Goal: Use online tool/utility: Utilize a website feature to perform a specific function

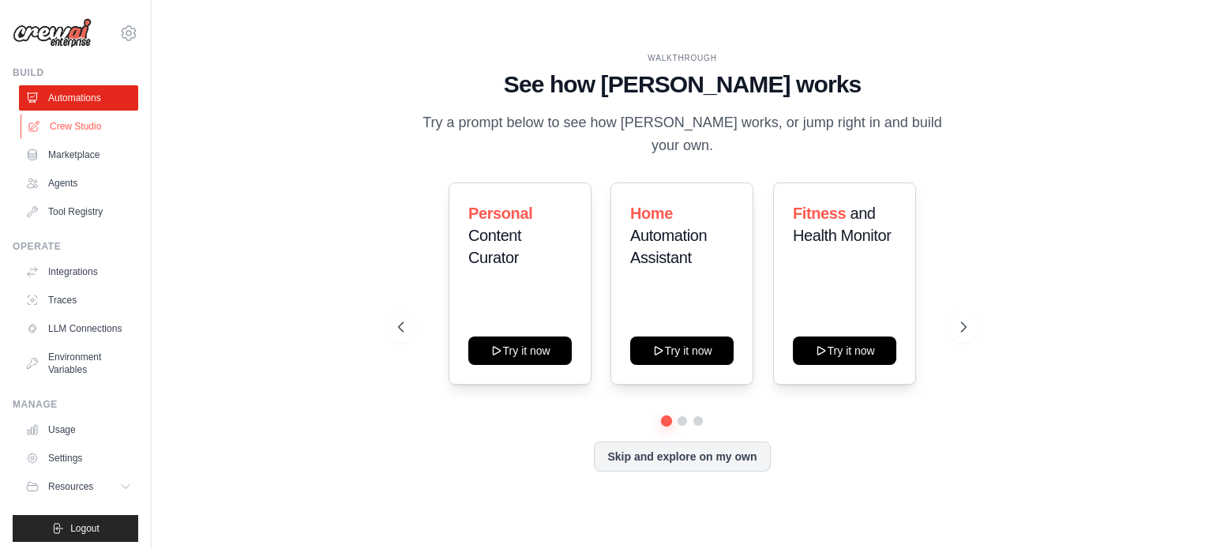
click at [77, 127] on link "Crew Studio" at bounding box center [80, 126] width 119 height 25
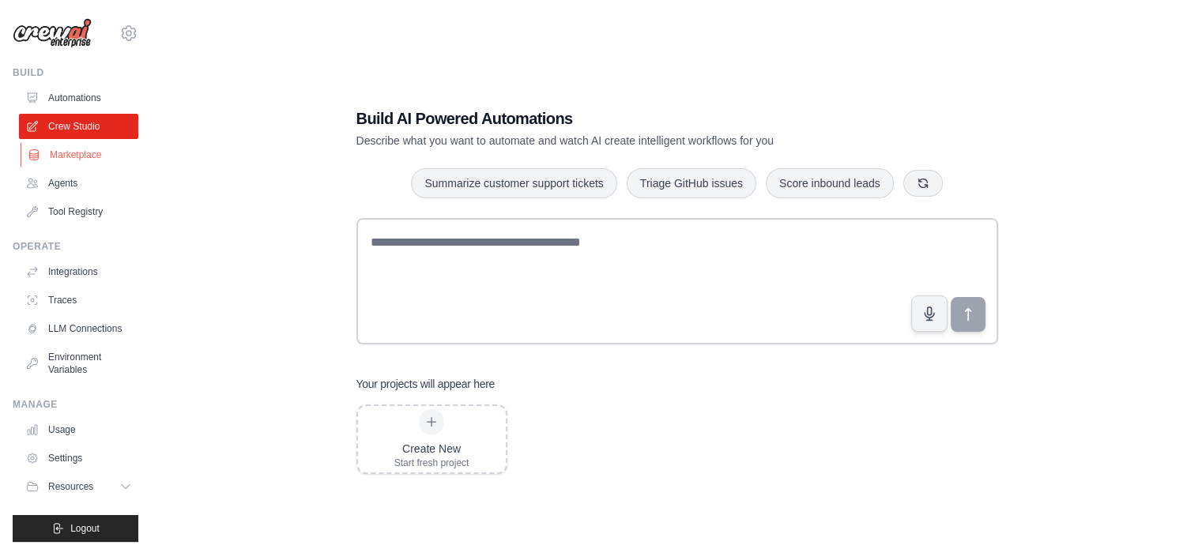
click at [62, 154] on link "Marketplace" at bounding box center [80, 154] width 119 height 25
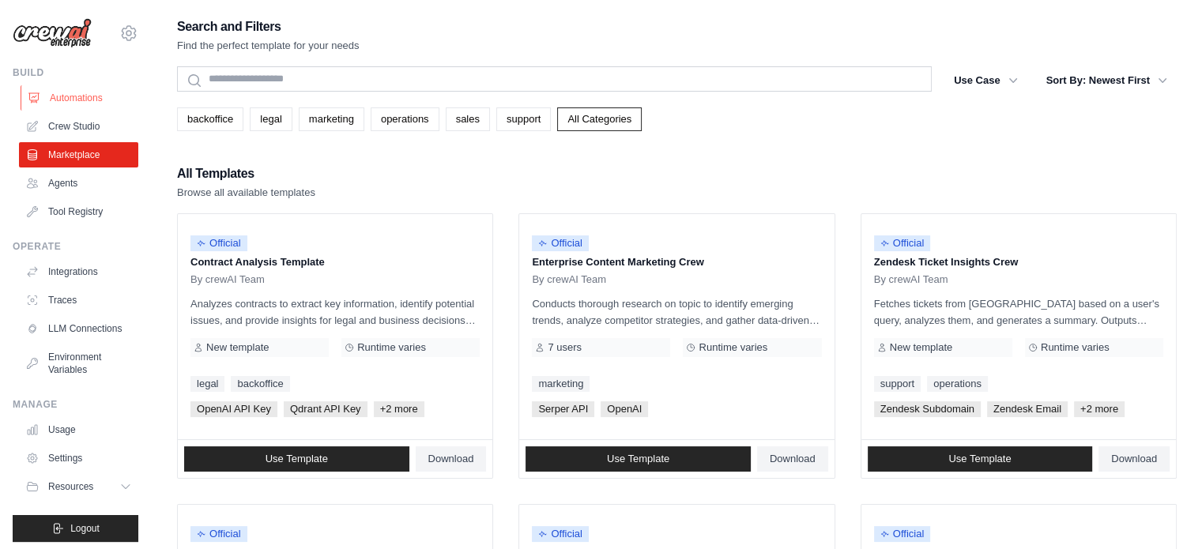
click at [57, 98] on link "Automations" at bounding box center [80, 97] width 119 height 25
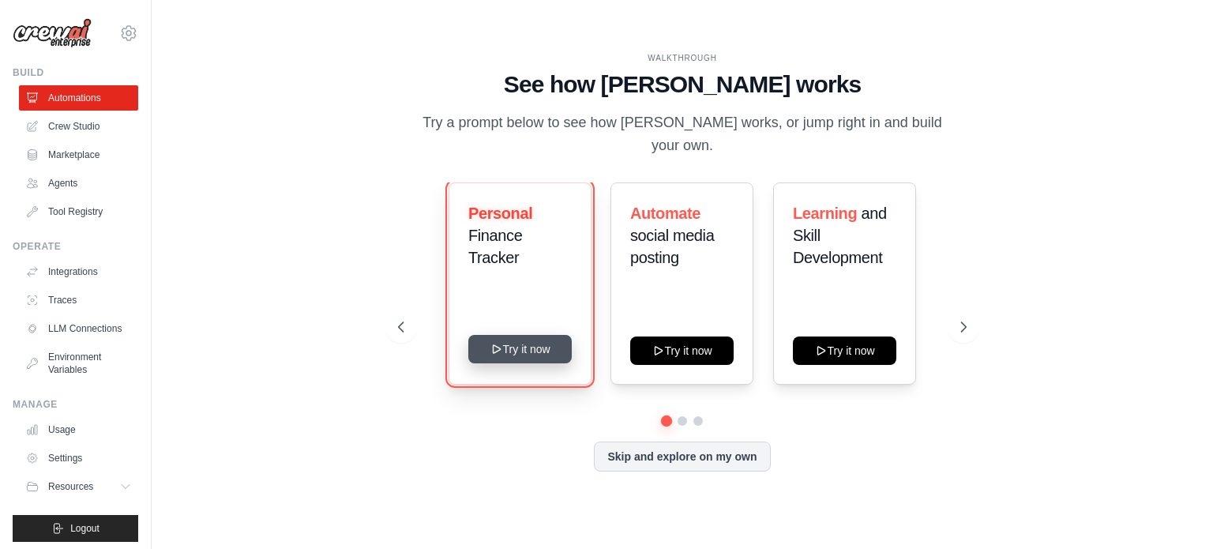
click at [541, 337] on button "Try it now" at bounding box center [519, 349] width 103 height 28
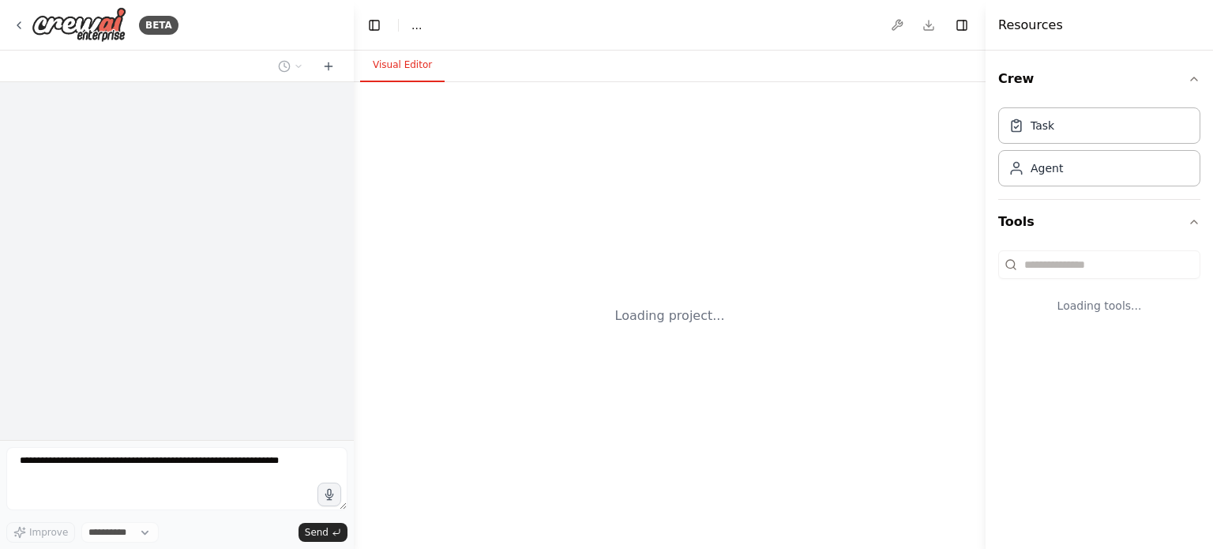
select select "****"
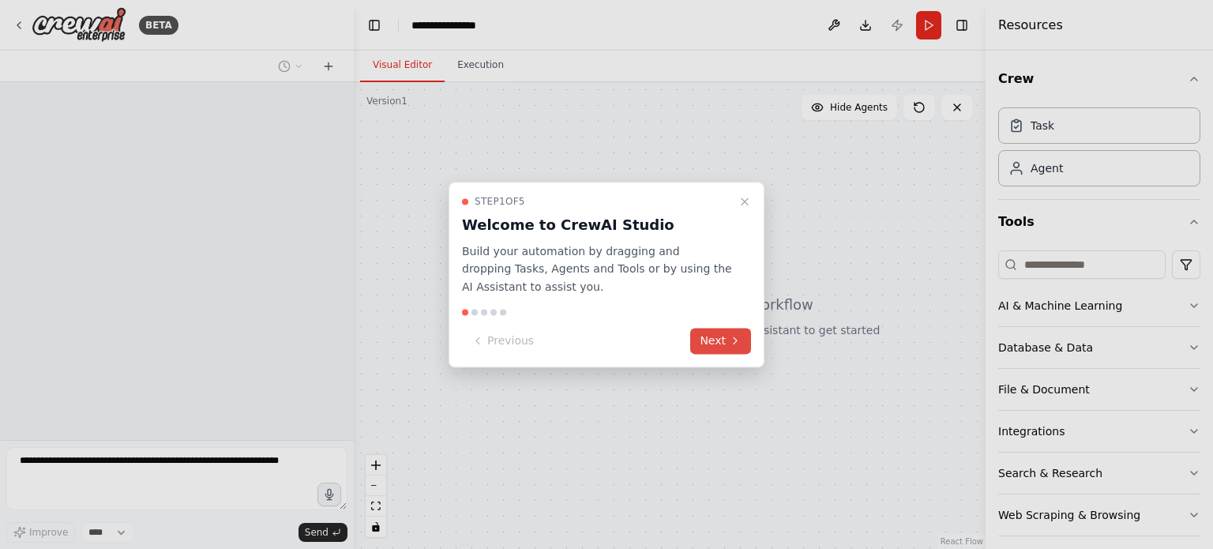
click at [720, 337] on button "Next" at bounding box center [720, 341] width 61 height 26
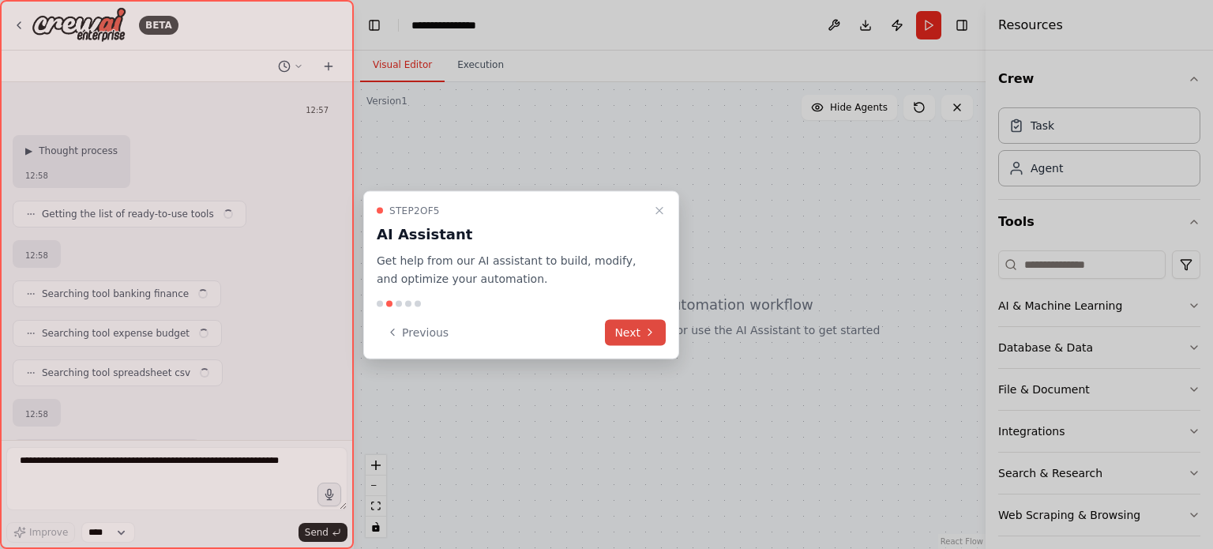
click at [631, 334] on button "Next" at bounding box center [635, 332] width 61 height 26
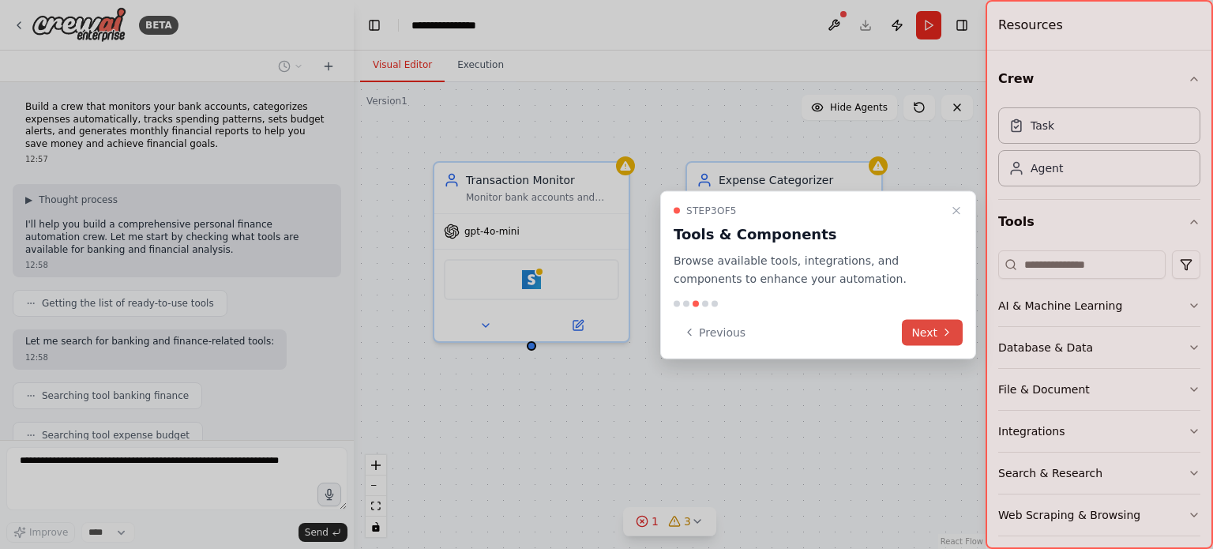
scroll to position [556, 0]
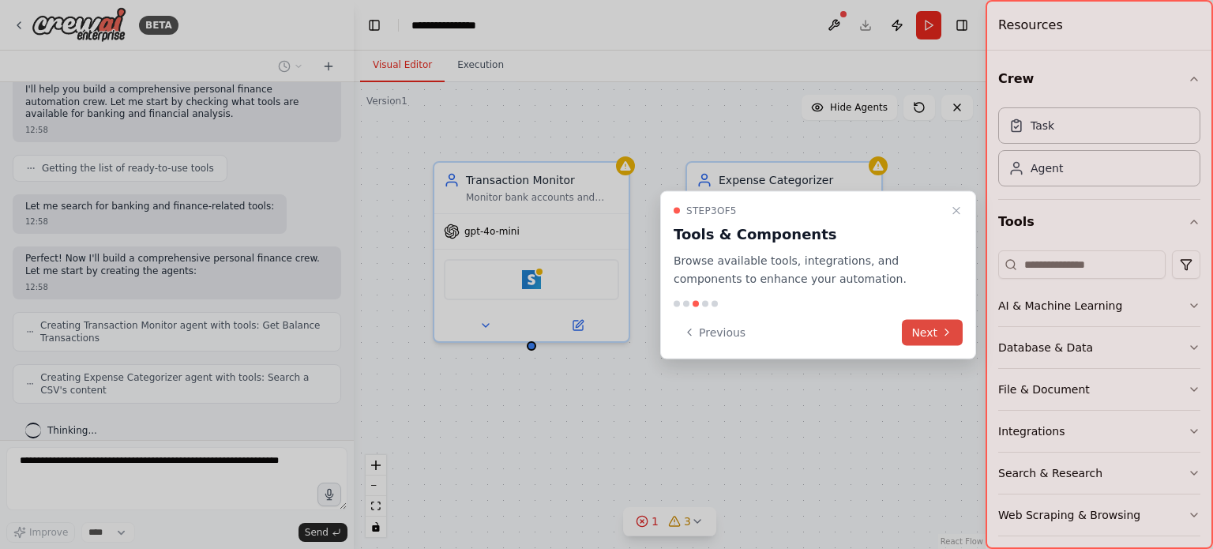
click at [933, 329] on button "Next" at bounding box center [932, 332] width 61 height 26
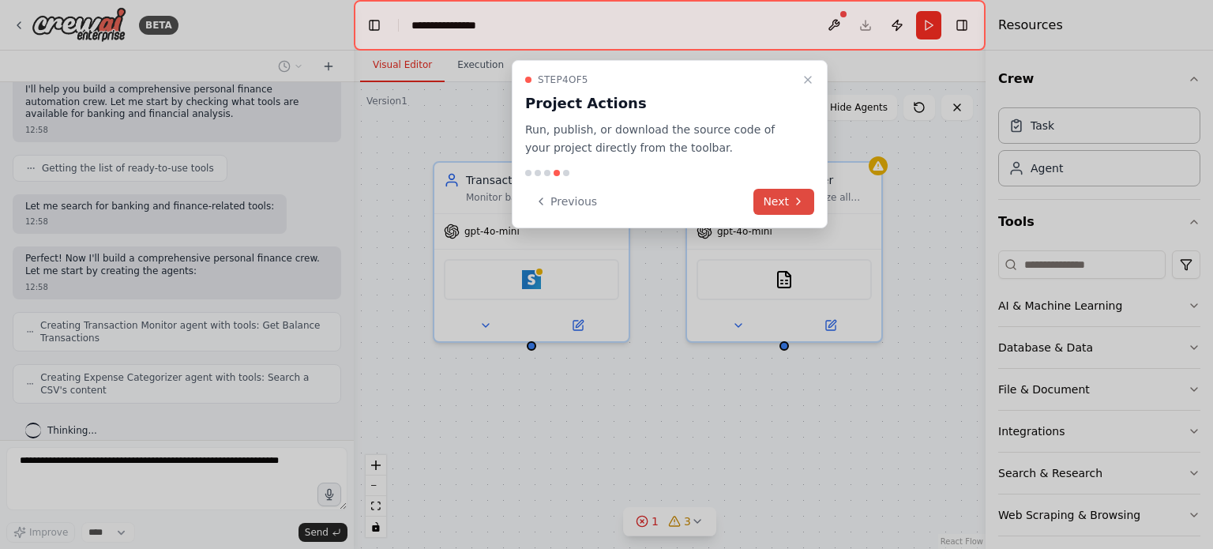
click at [774, 199] on button "Next" at bounding box center [784, 202] width 61 height 26
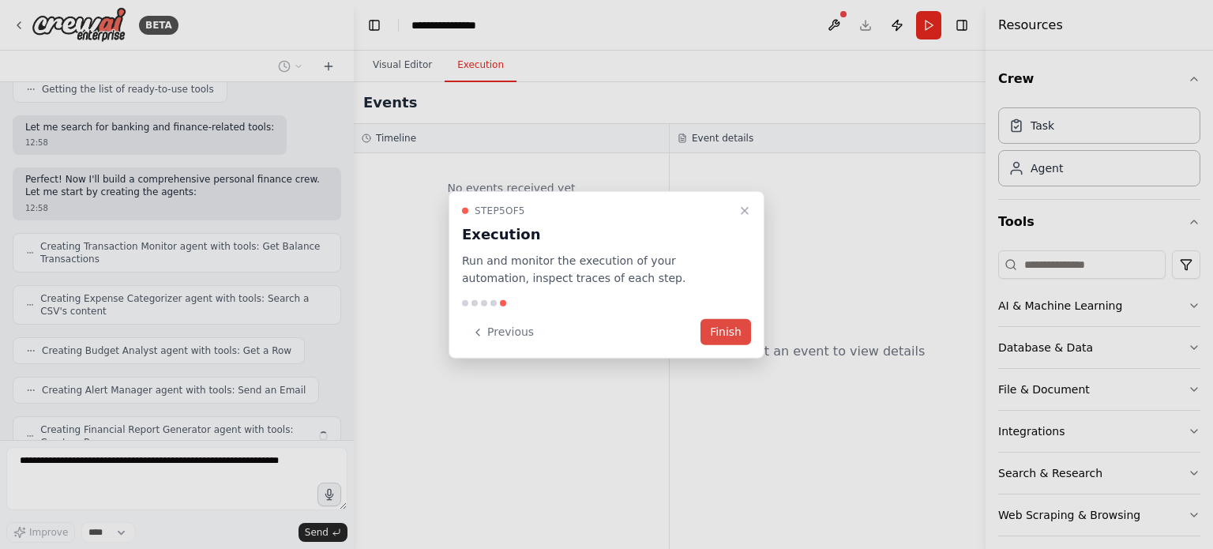
scroll to position [687, 0]
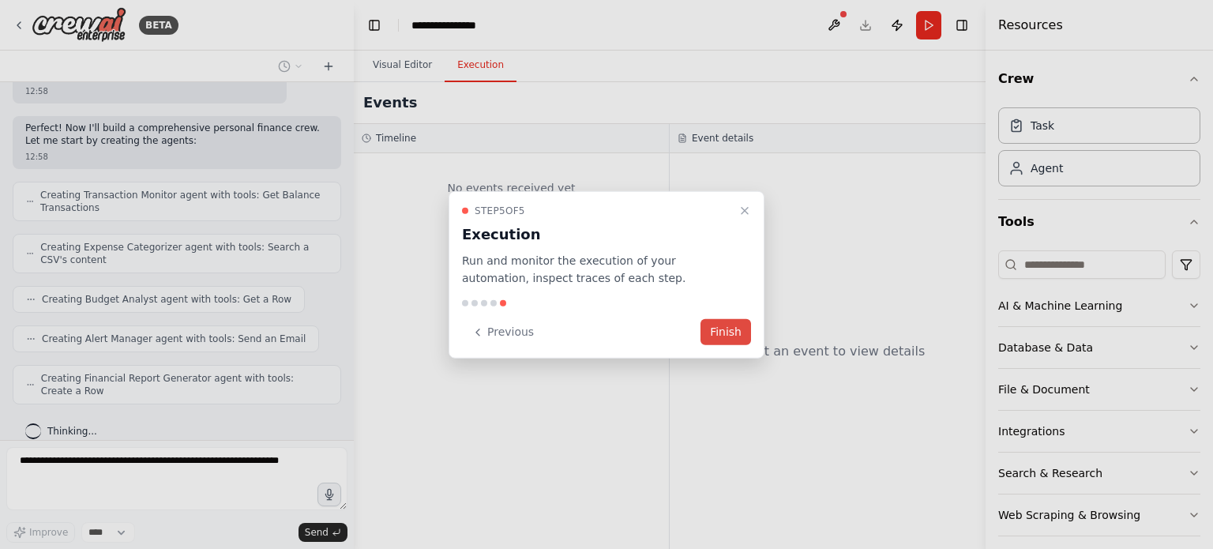
click at [721, 337] on button "Finish" at bounding box center [726, 332] width 51 height 26
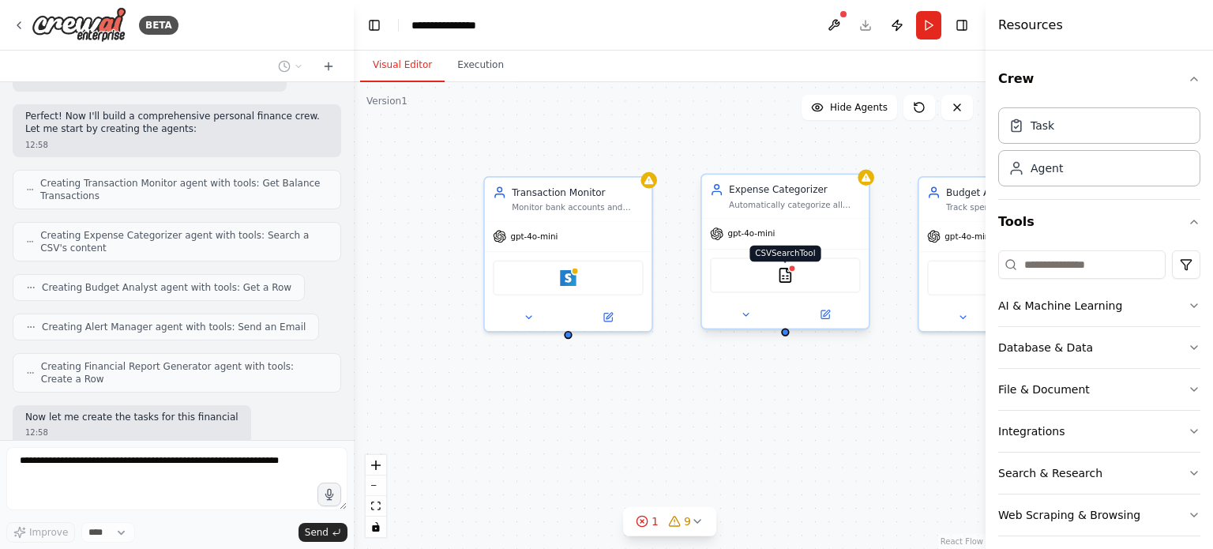
scroll to position [778, 0]
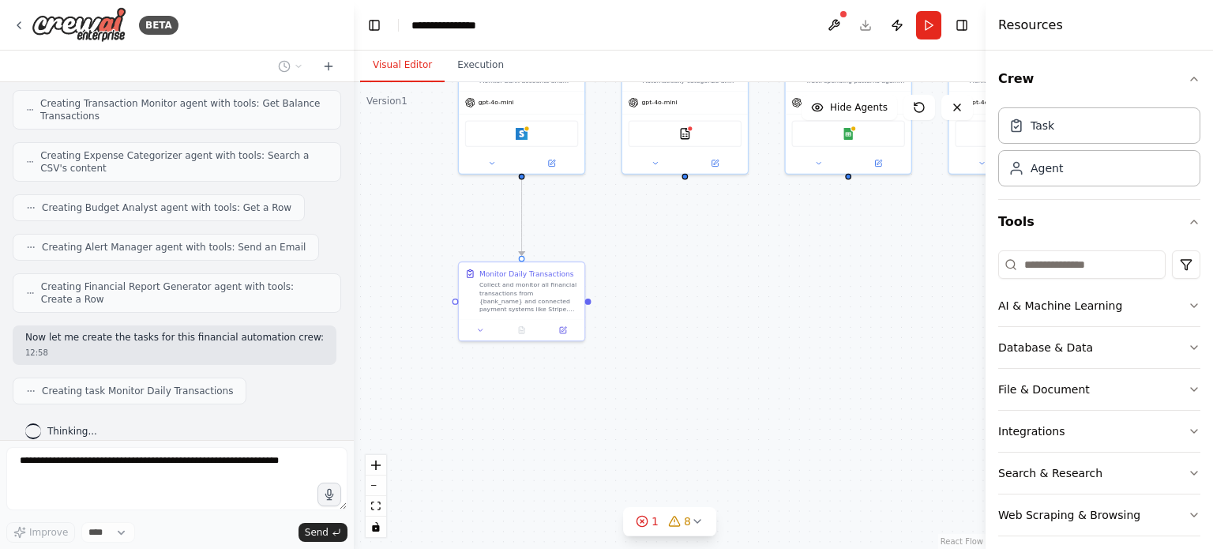
drag, startPoint x: 705, startPoint y: 438, endPoint x: 619, endPoint y: 265, distance: 194.0
click at [619, 265] on div ".deletable-edge-delete-btn { width: 20px; height: 20px; border: 0px solid #ffff…" at bounding box center [670, 315] width 632 height 467
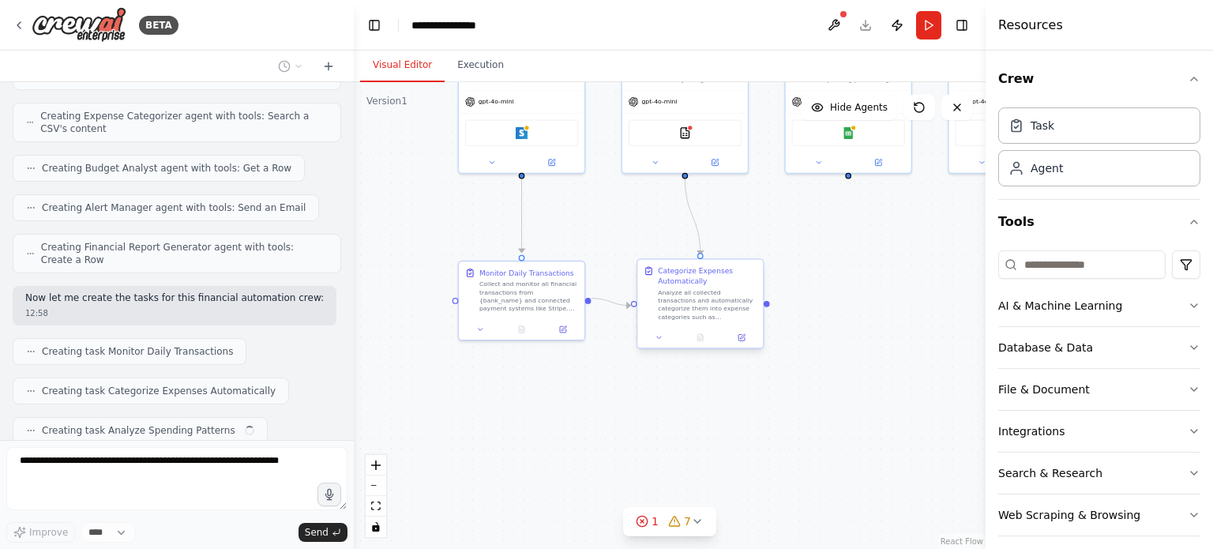
scroll to position [856, 0]
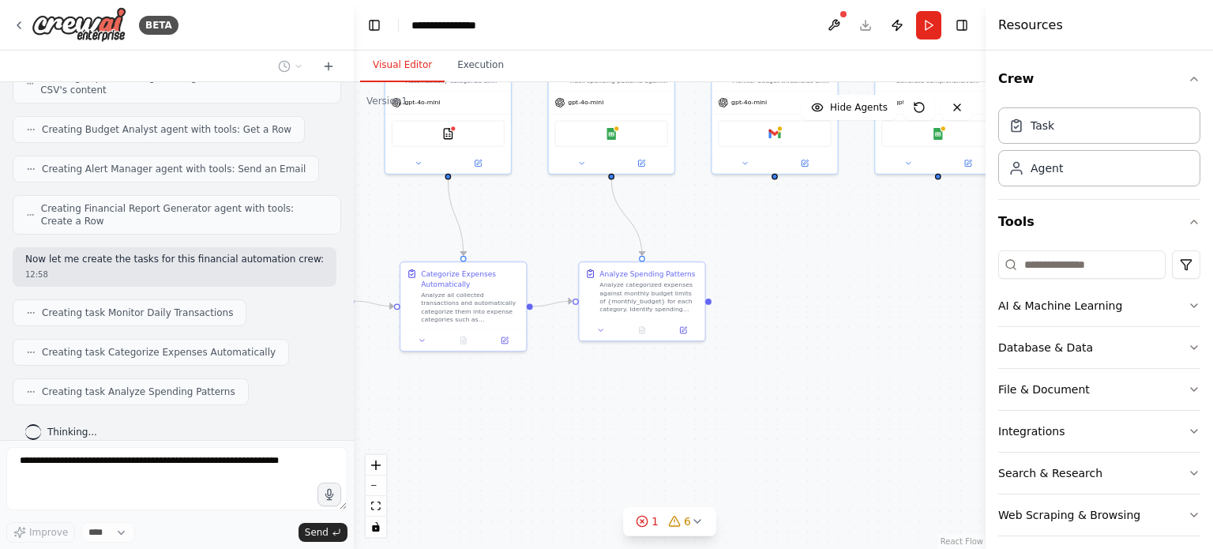
drag, startPoint x: 784, startPoint y: 423, endPoint x: 547, endPoint y: 423, distance: 237.0
click at [547, 423] on div ".deletable-edge-delete-btn { width: 20px; height: 20px; border: 0px solid #ffff…" at bounding box center [670, 315] width 632 height 467
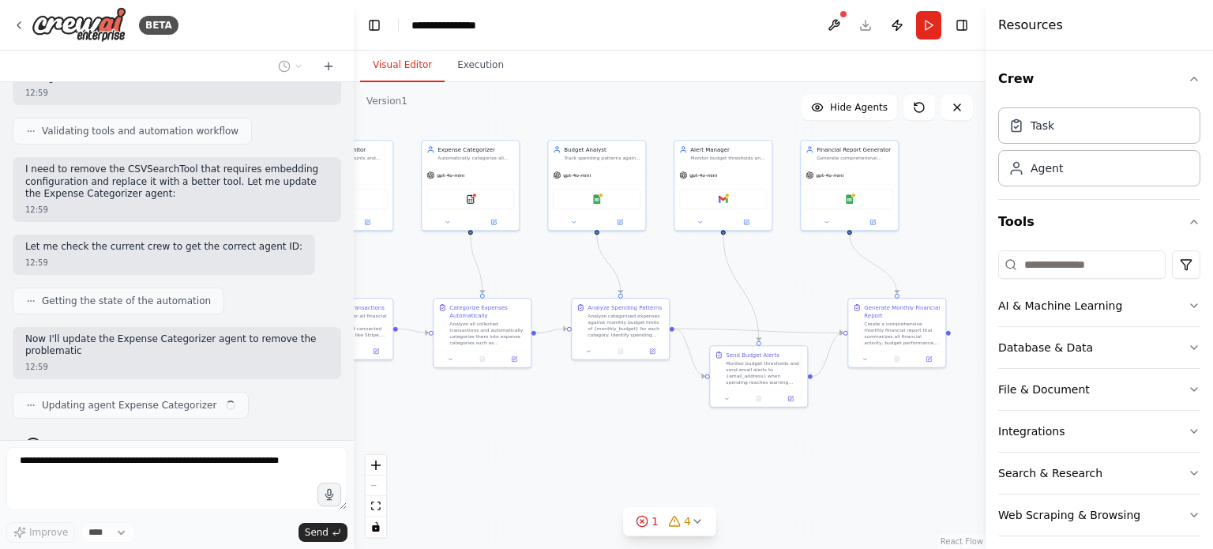
scroll to position [1312, 0]
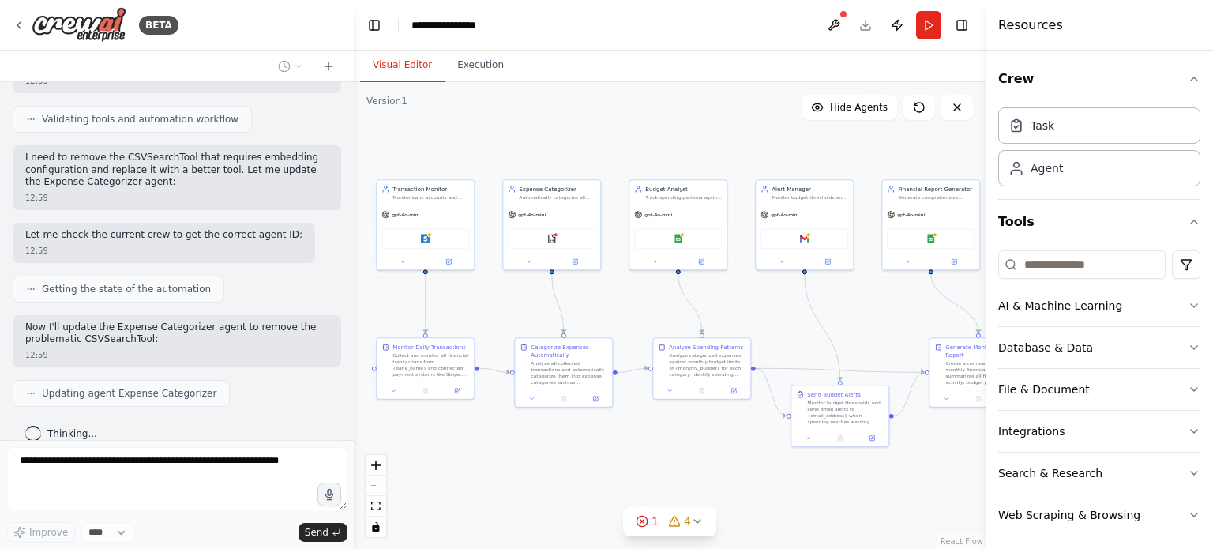
drag, startPoint x: 536, startPoint y: 270, endPoint x: 618, endPoint y: 310, distance: 90.5
click at [618, 310] on div ".deletable-edge-delete-btn { width: 20px; height: 20px; border: 0px solid #ffff…" at bounding box center [670, 315] width 632 height 467
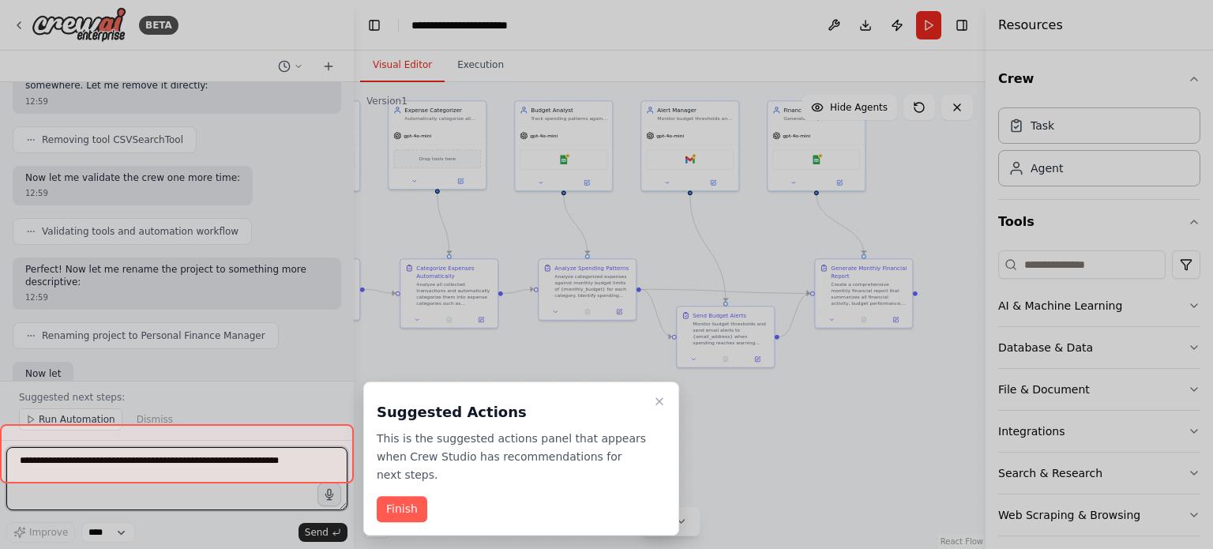
scroll to position [1774, 0]
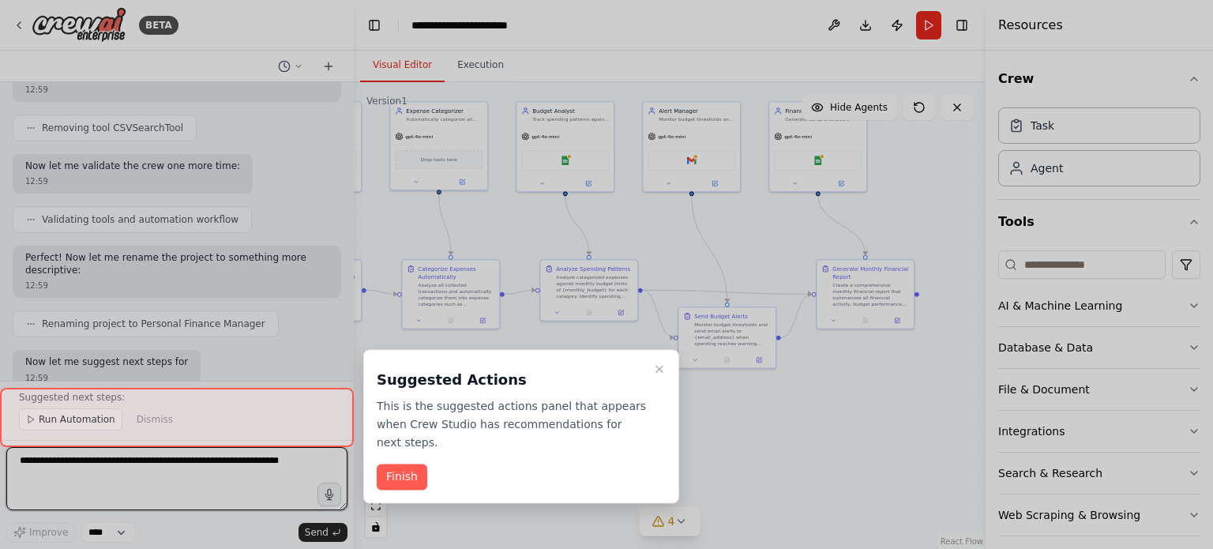
drag, startPoint x: 723, startPoint y: 482, endPoint x: 610, endPoint y: 404, distance: 137.4
click at [610, 404] on div "BETA Build a crew that monitors your bank accounts, categorizes expenses automa…" at bounding box center [606, 274] width 1213 height 549
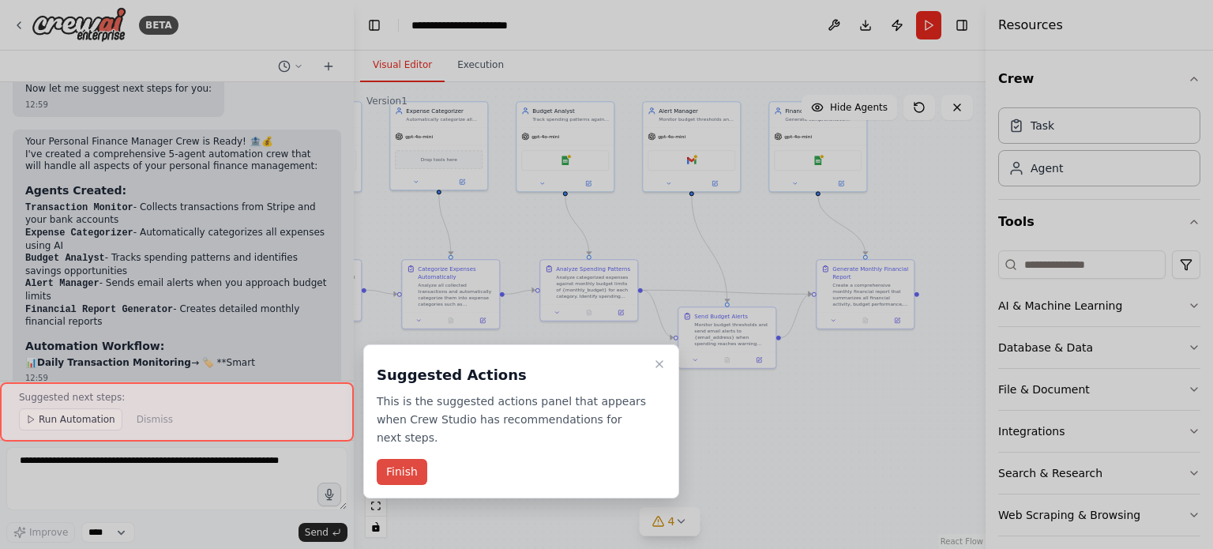
click at [399, 459] on button "Finish" at bounding box center [402, 472] width 51 height 26
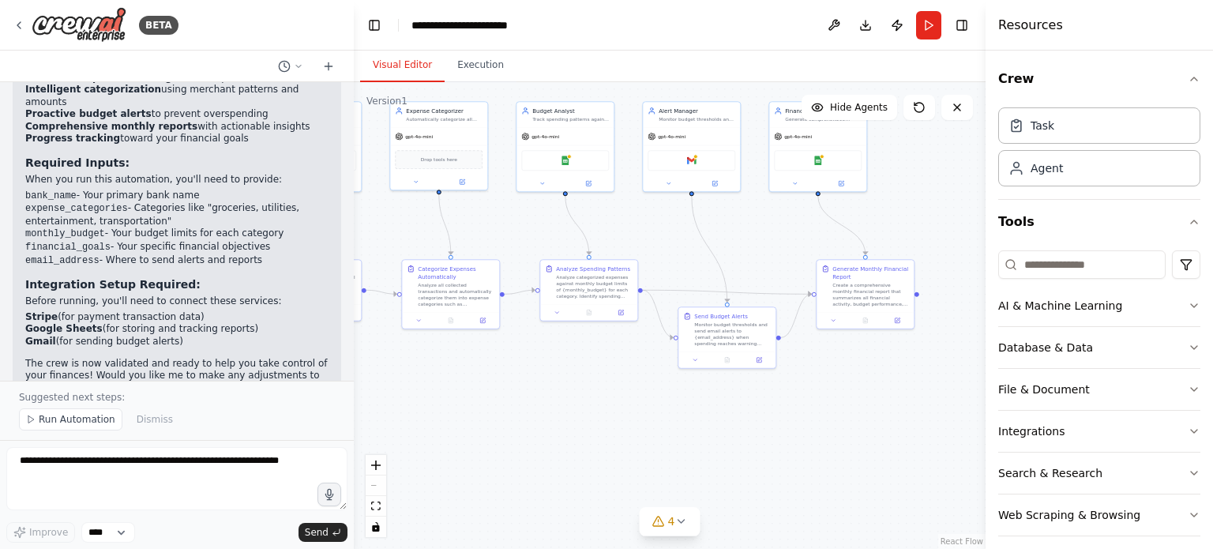
scroll to position [2411, 0]
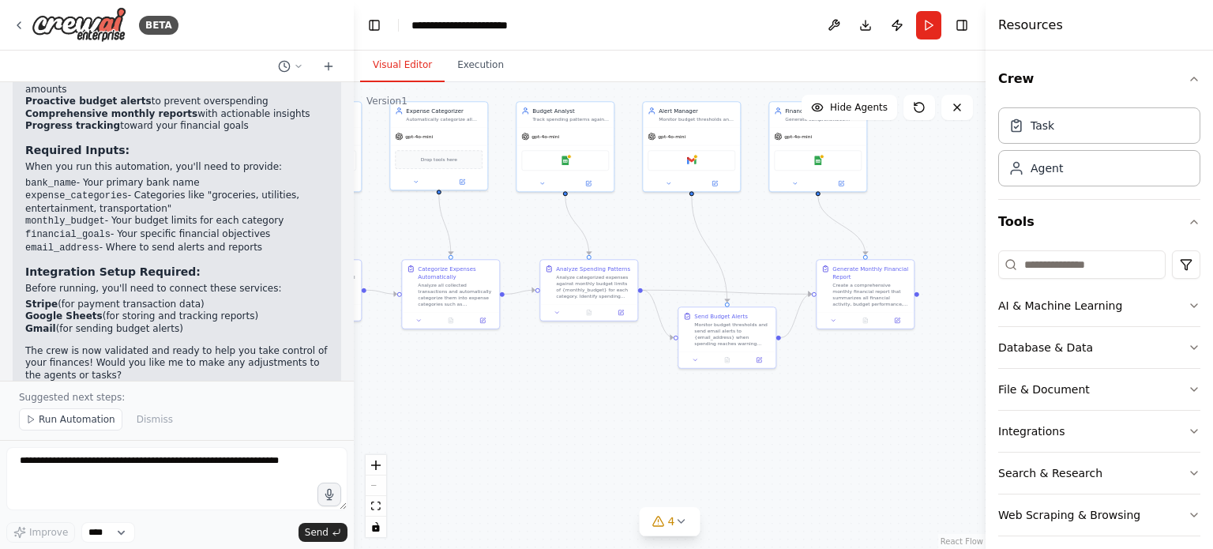
click at [377, 484] on div "React Flow controls" at bounding box center [376, 496] width 21 height 82
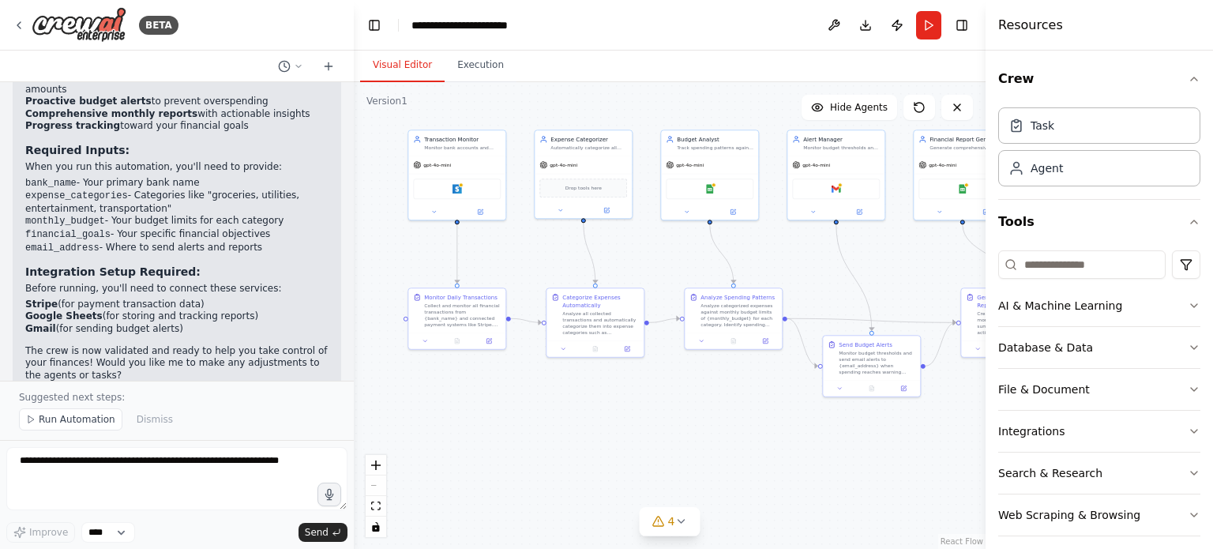
drag, startPoint x: 537, startPoint y: 417, endPoint x: 682, endPoint y: 446, distance: 147.3
click at [682, 446] on div ".deletable-edge-delete-btn { width: 20px; height: 20px; border: 0px solid #ffff…" at bounding box center [670, 315] width 632 height 467
click at [1141, 299] on button "AI & Machine Learning" at bounding box center [1100, 305] width 202 height 41
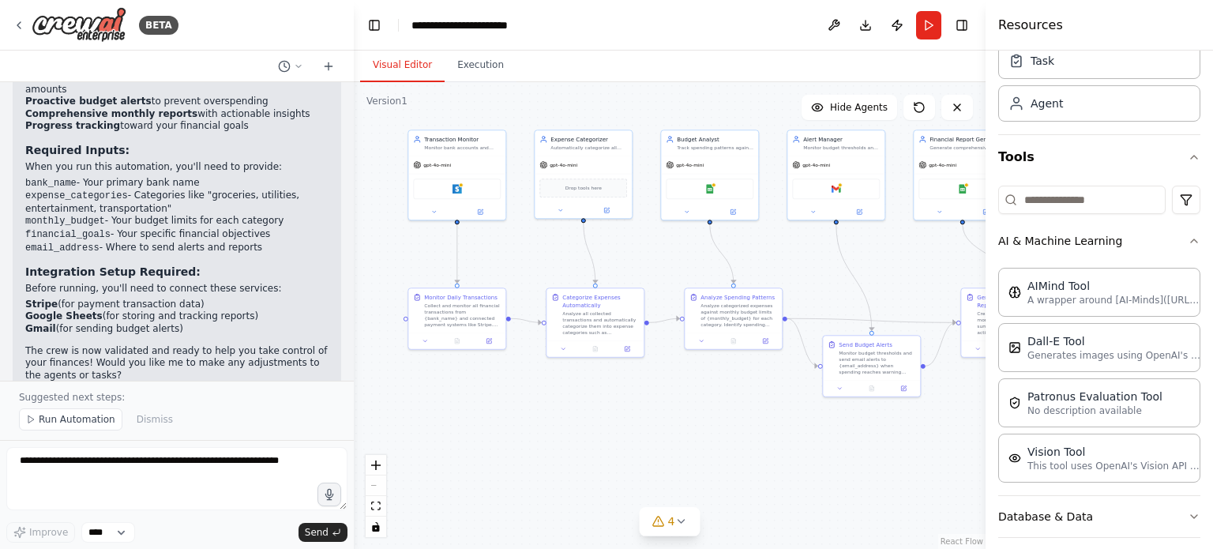
scroll to position [2213, 0]
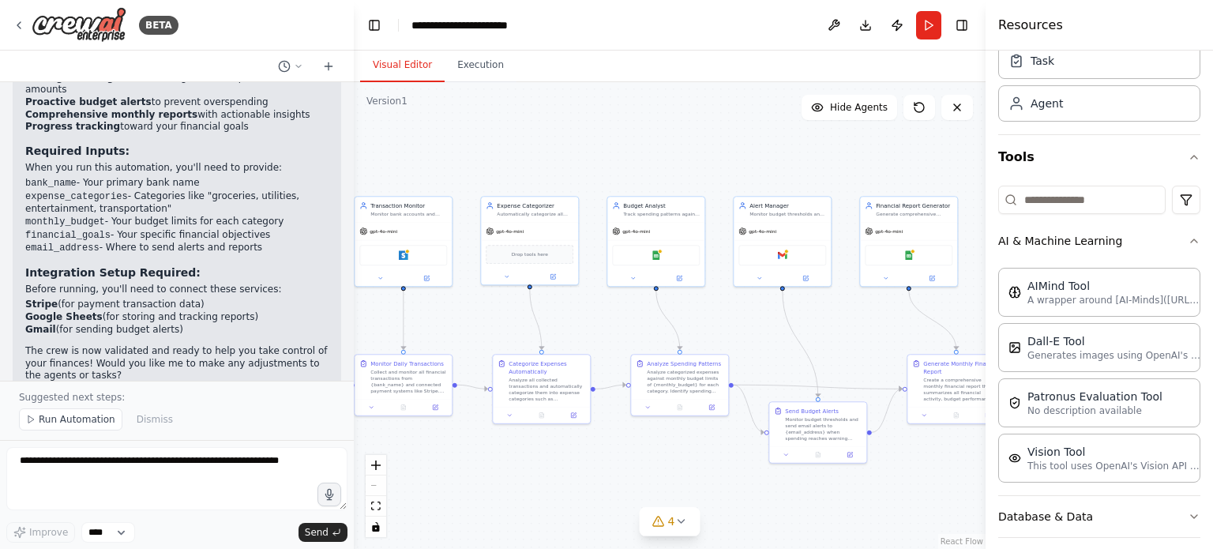
drag, startPoint x: 910, startPoint y: 254, endPoint x: 856, endPoint y: 321, distance: 85.4
click at [856, 321] on div ".deletable-edge-delete-btn { width: 20px; height: 20px; border: 0px solid #ffff…" at bounding box center [670, 315] width 632 height 467
click at [22, 13] on div "BETA" at bounding box center [96, 25] width 166 height 36
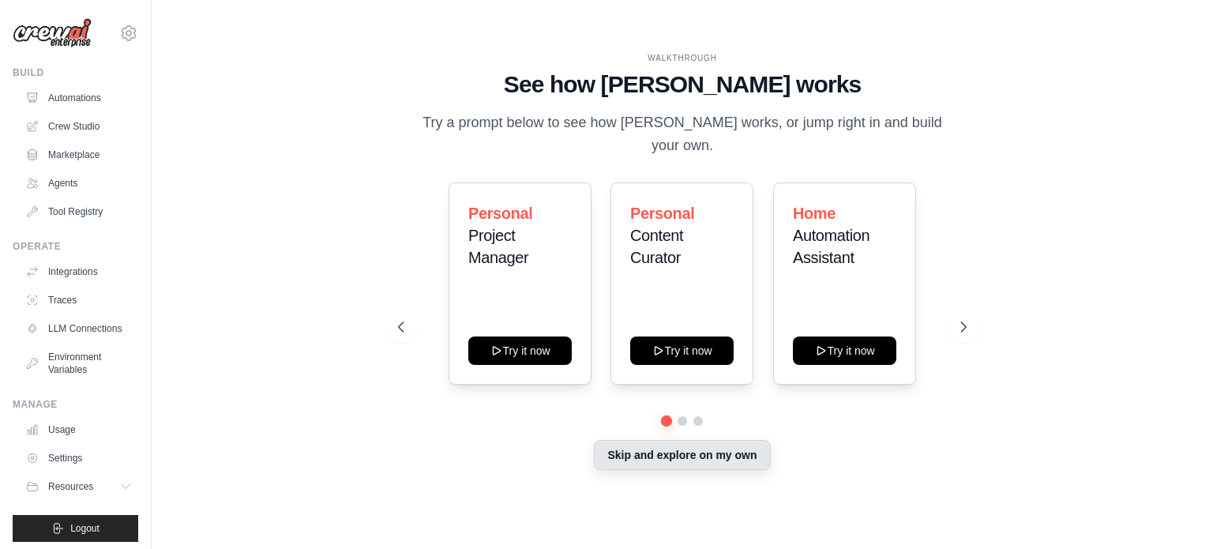
click at [682, 440] on button "Skip and explore on my own" at bounding box center [682, 455] width 176 height 30
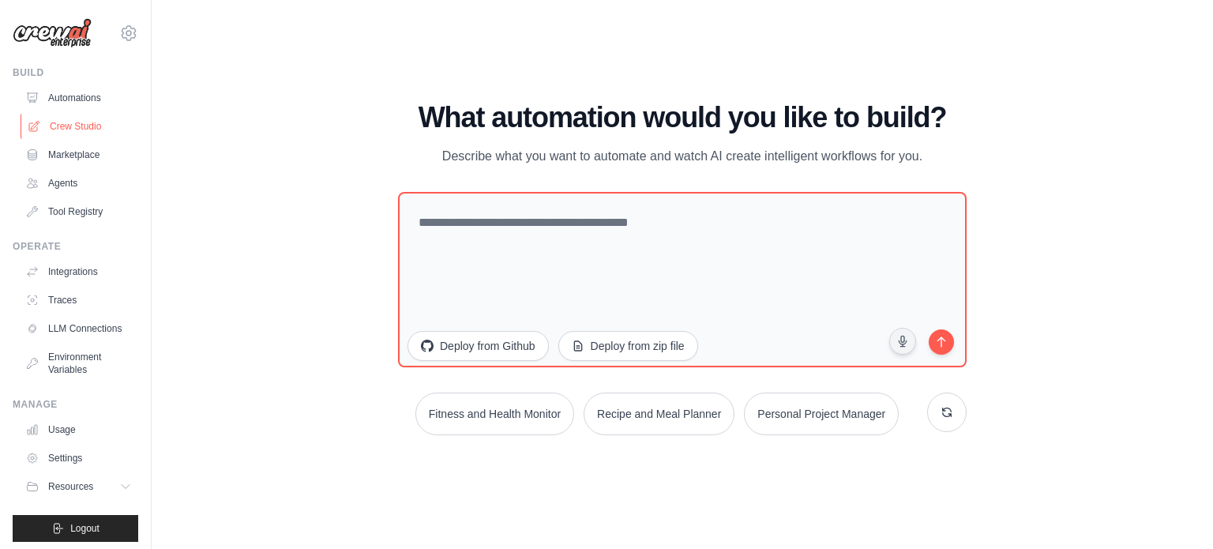
click at [62, 125] on link "Crew Studio" at bounding box center [80, 126] width 119 height 25
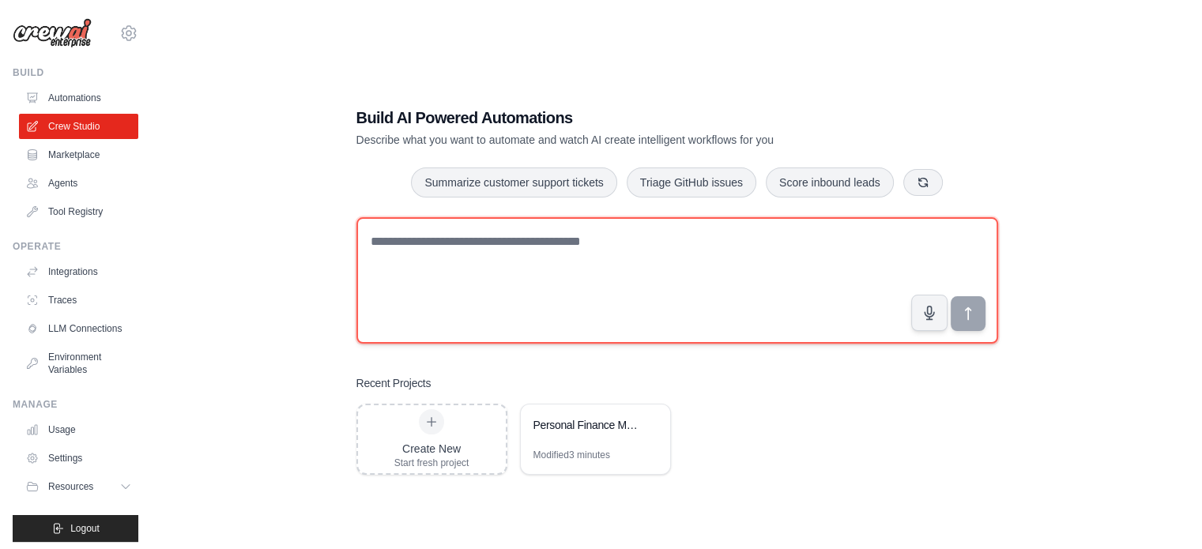
click at [561, 250] on textarea at bounding box center [676, 280] width 641 height 126
